Goal: Register for event/course

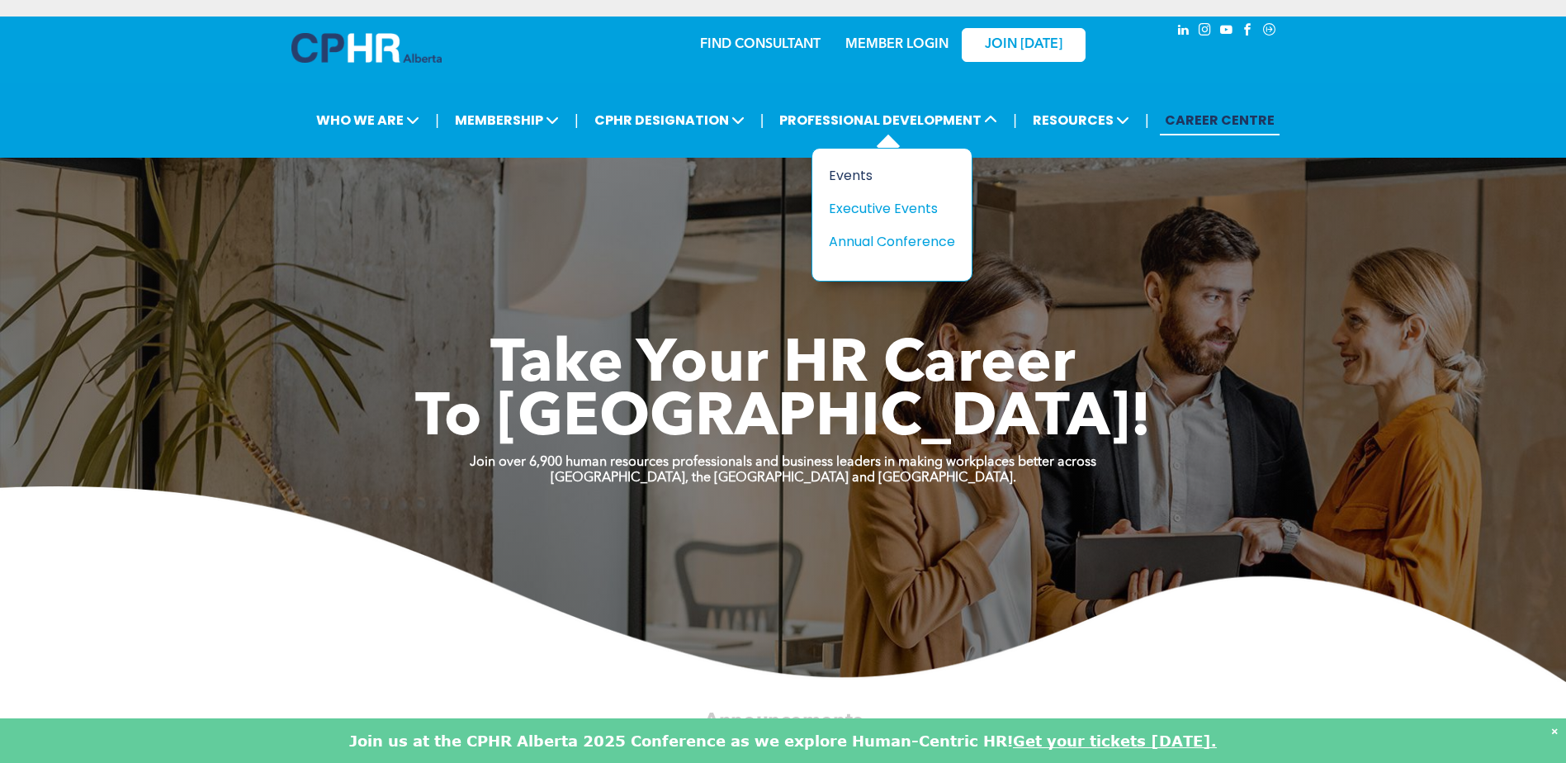
click at [864, 169] on div "Events" at bounding box center [886, 175] width 114 height 21
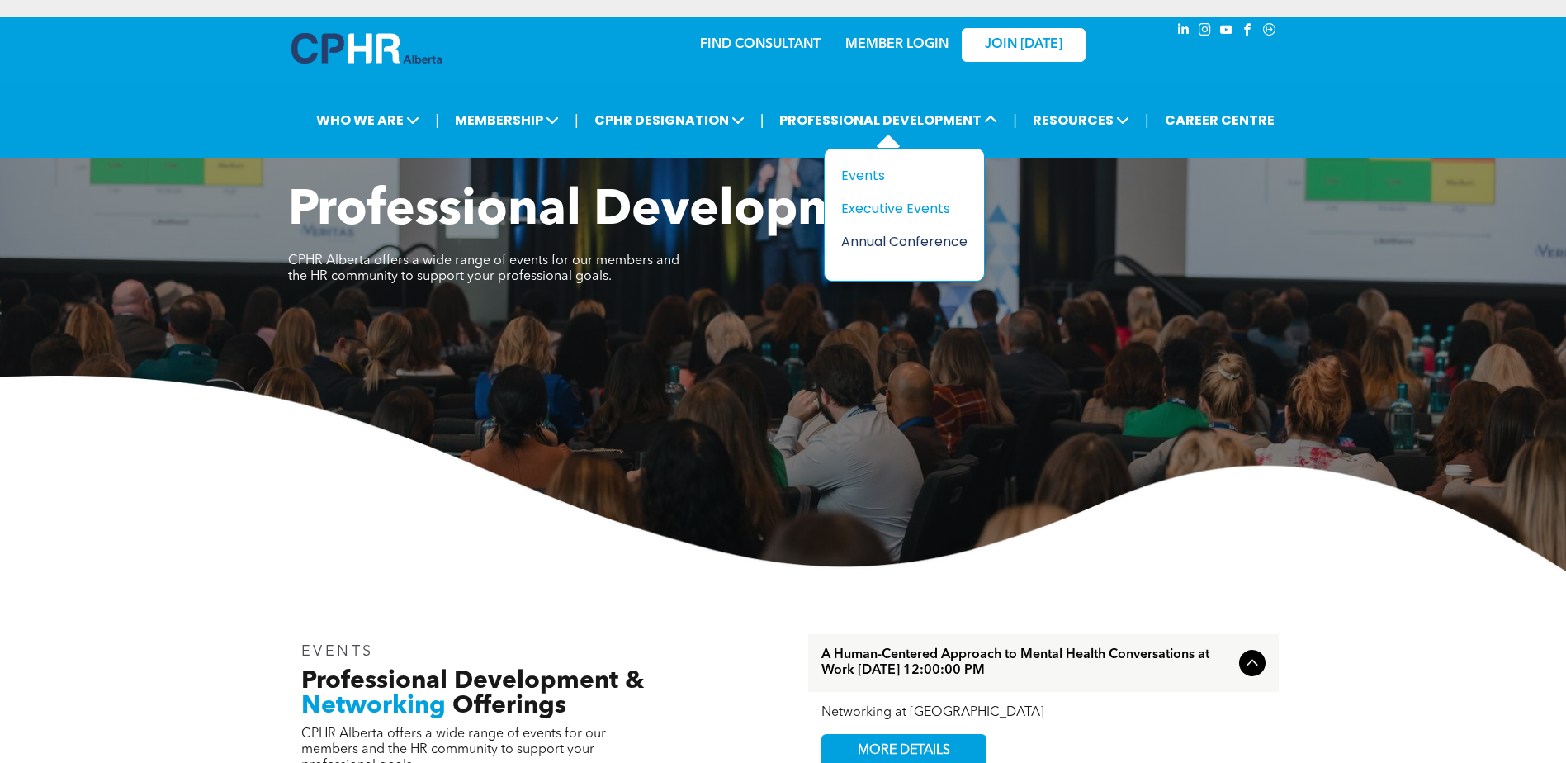
click at [857, 243] on div "Annual Conference" at bounding box center [898, 241] width 114 height 21
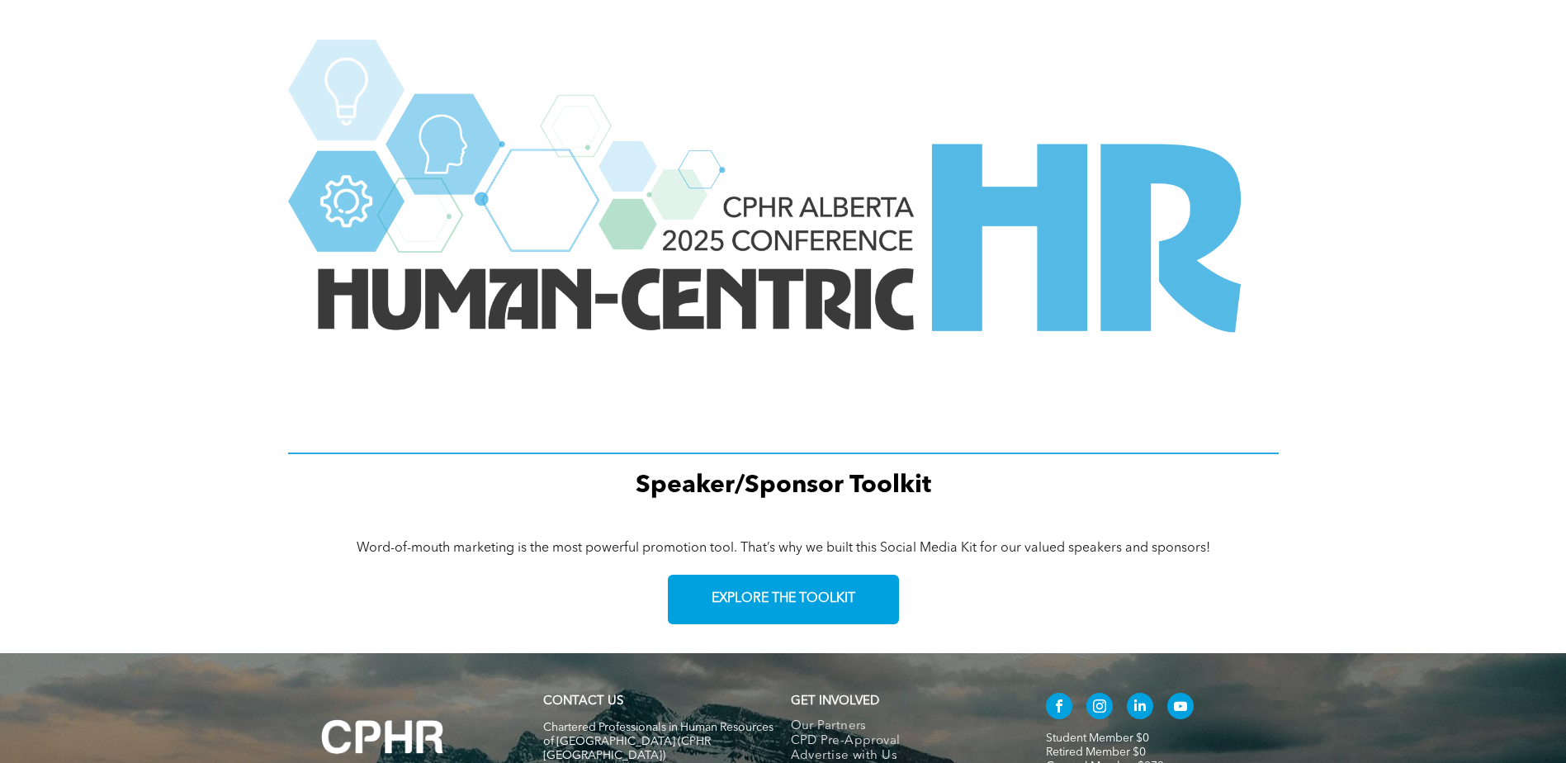
scroll to position [2277, 0]
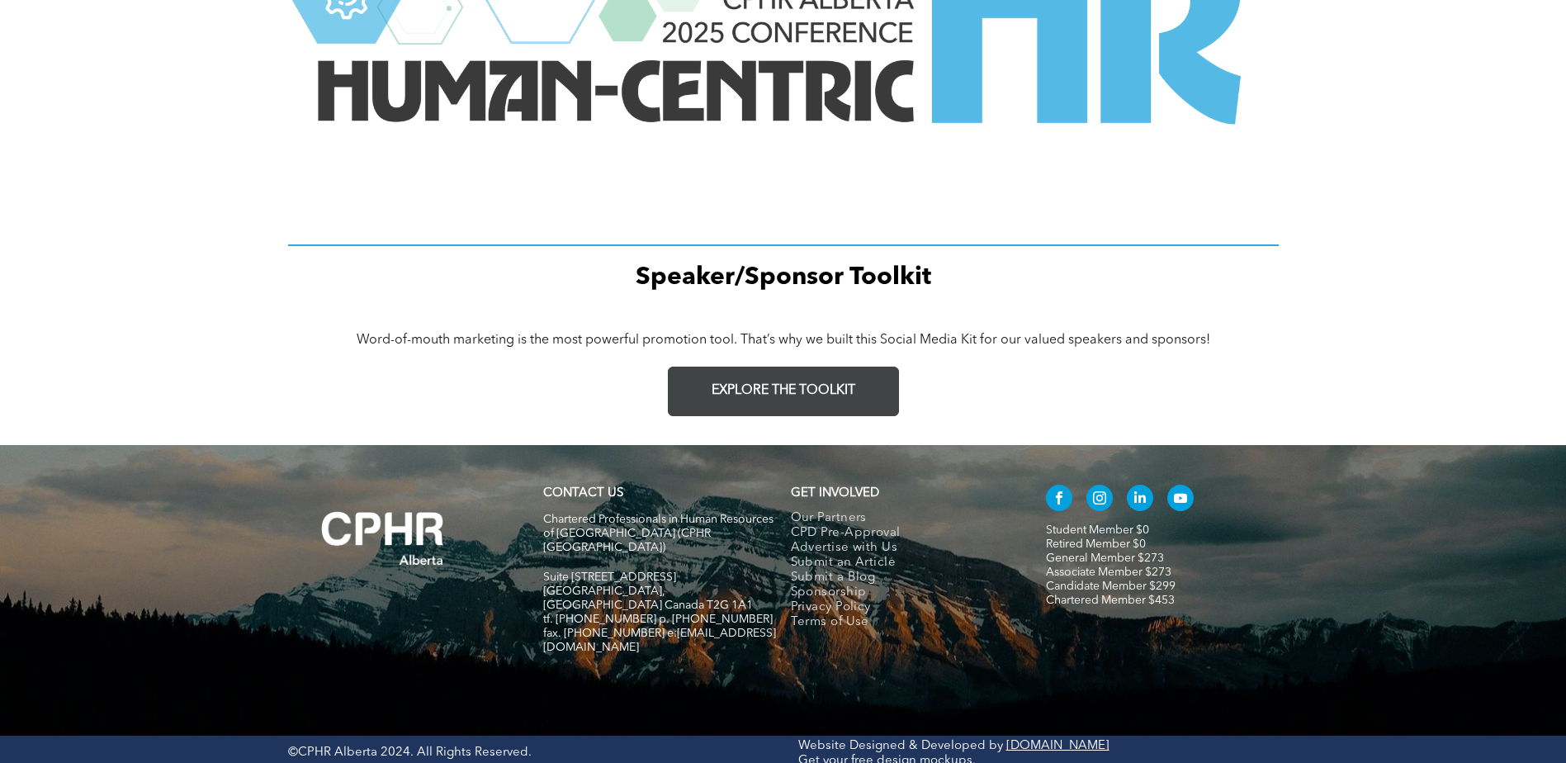
click at [755, 389] on span "EXPLORE THE TOOLKIT" at bounding box center [784, 391] width 144 height 16
